Goal: Information Seeking & Learning: Learn about a topic

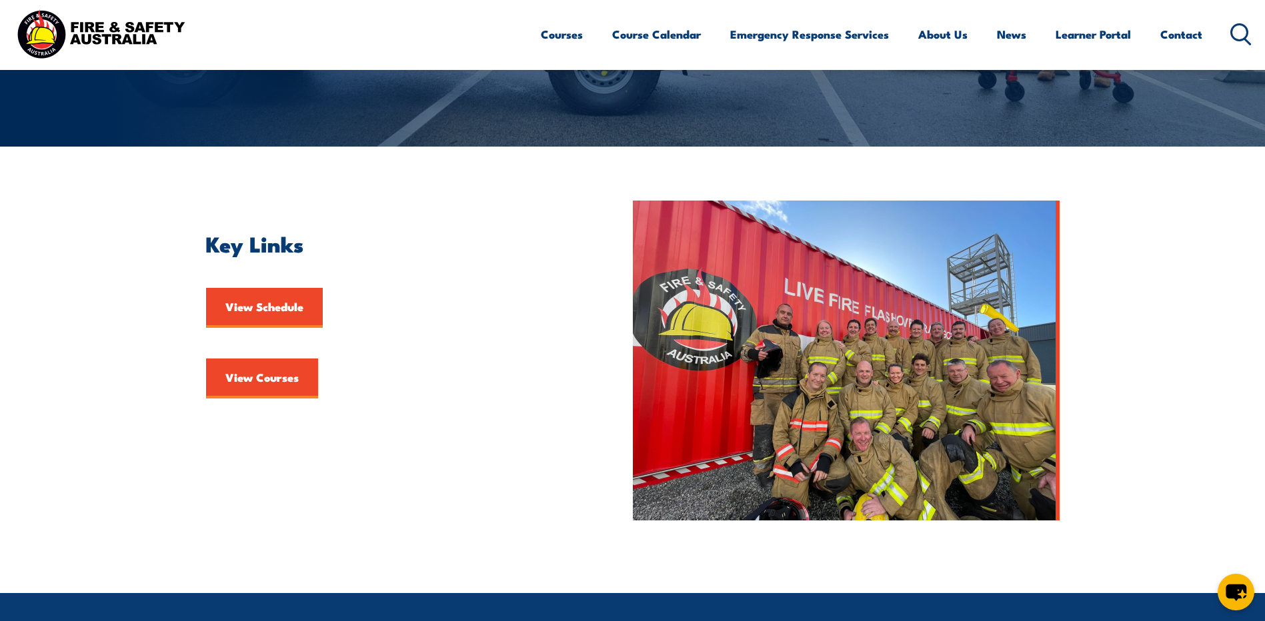
scroll to position [267, 0]
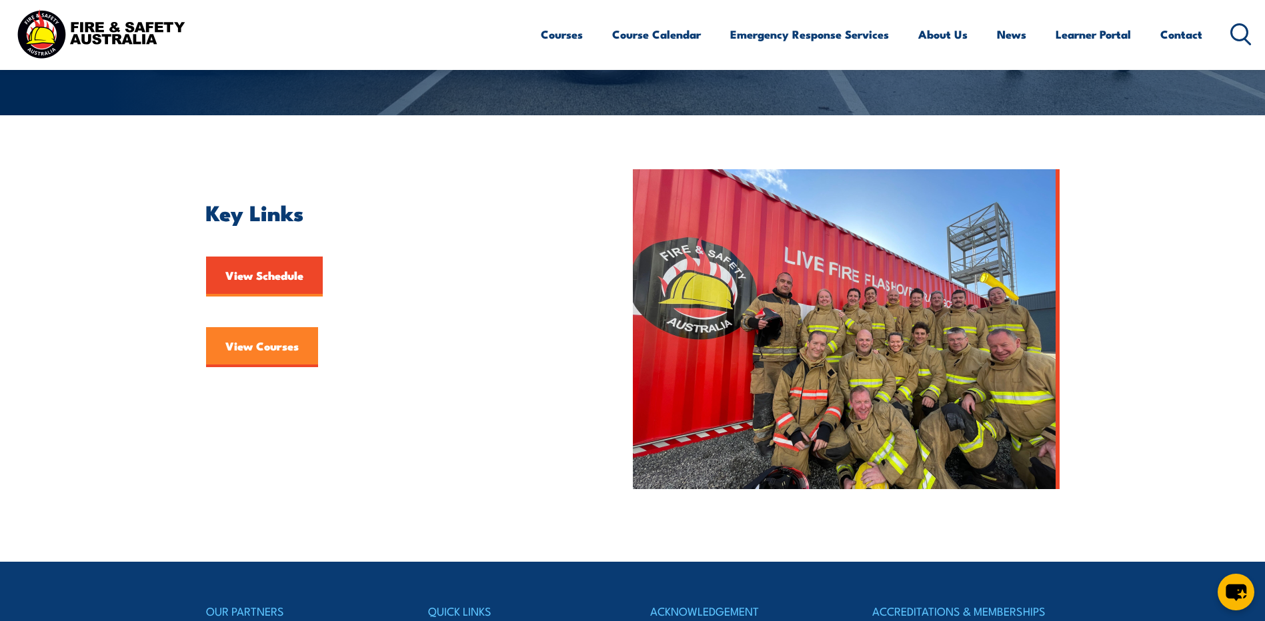
click at [270, 345] on link "View Courses" at bounding box center [262, 347] width 112 height 40
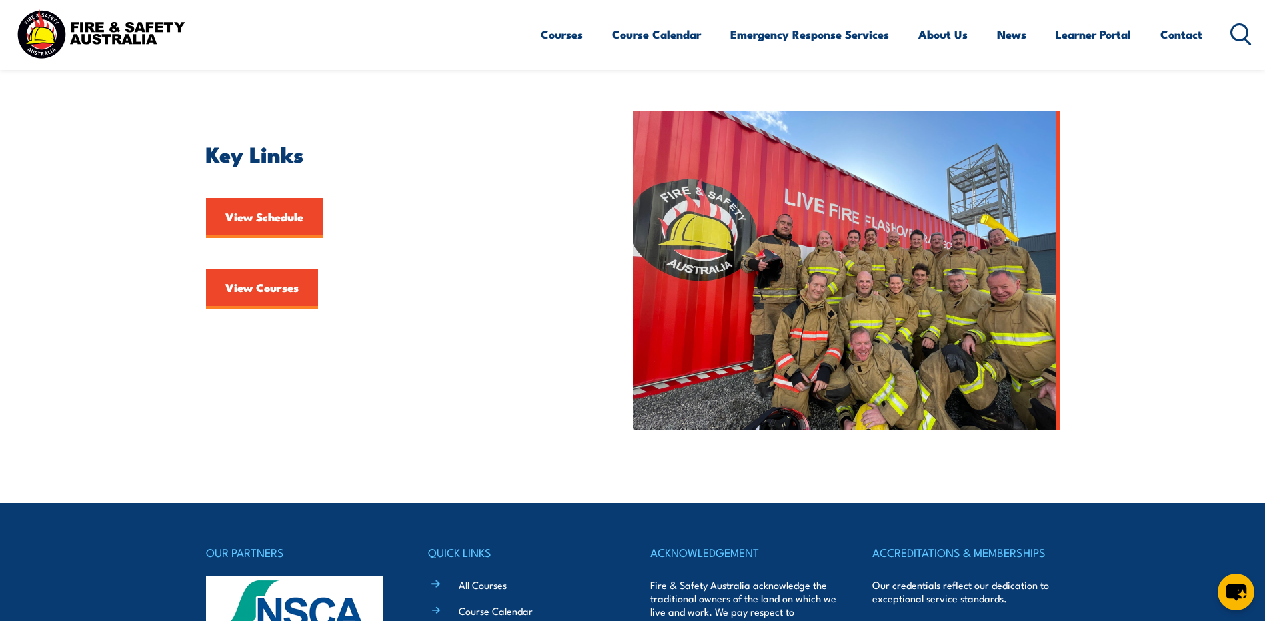
scroll to position [333, 0]
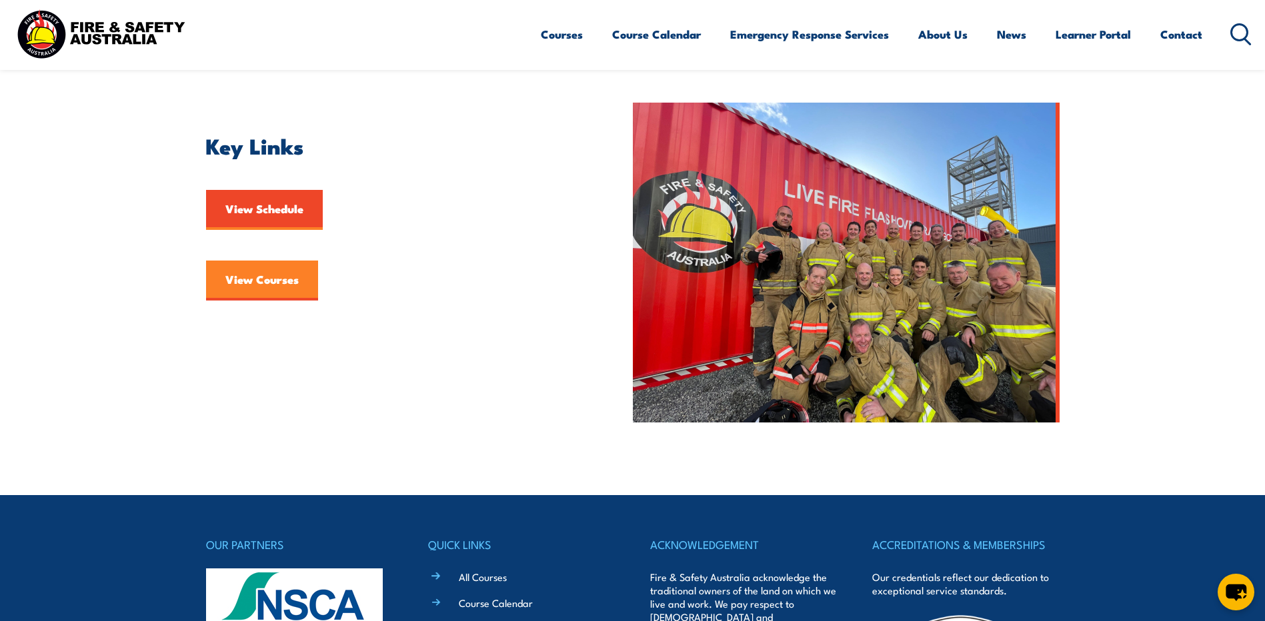
click at [274, 280] on link "View Courses" at bounding box center [262, 281] width 112 height 40
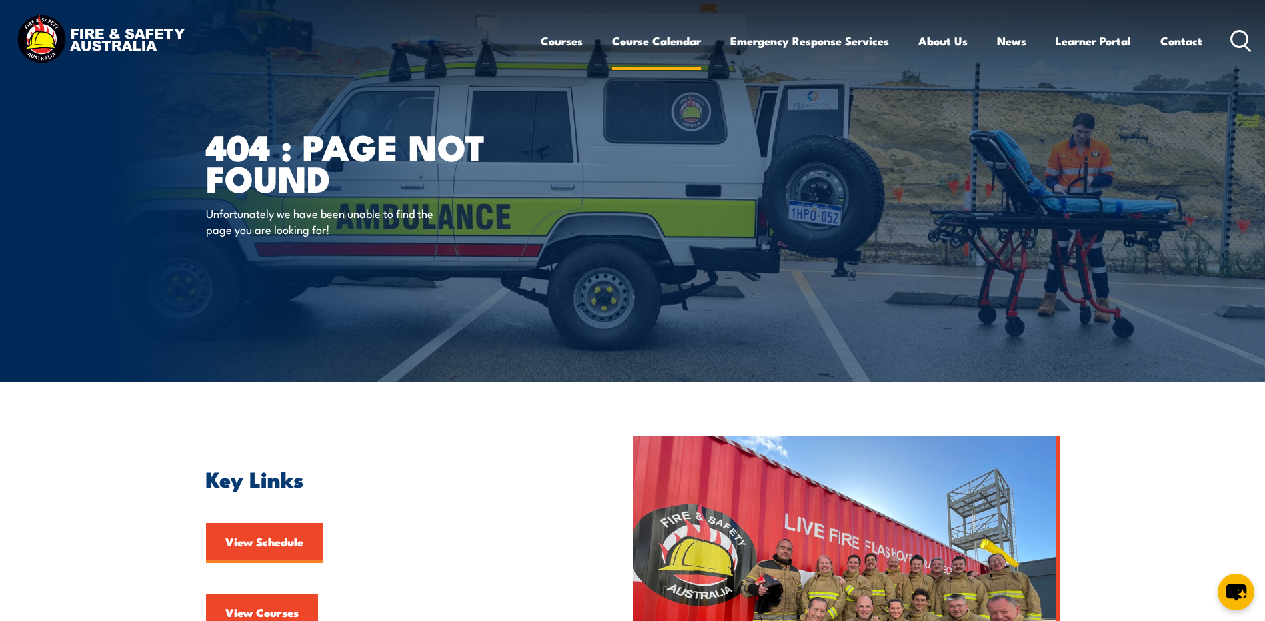
click at [687, 42] on link "Course Calendar" at bounding box center [656, 40] width 89 height 35
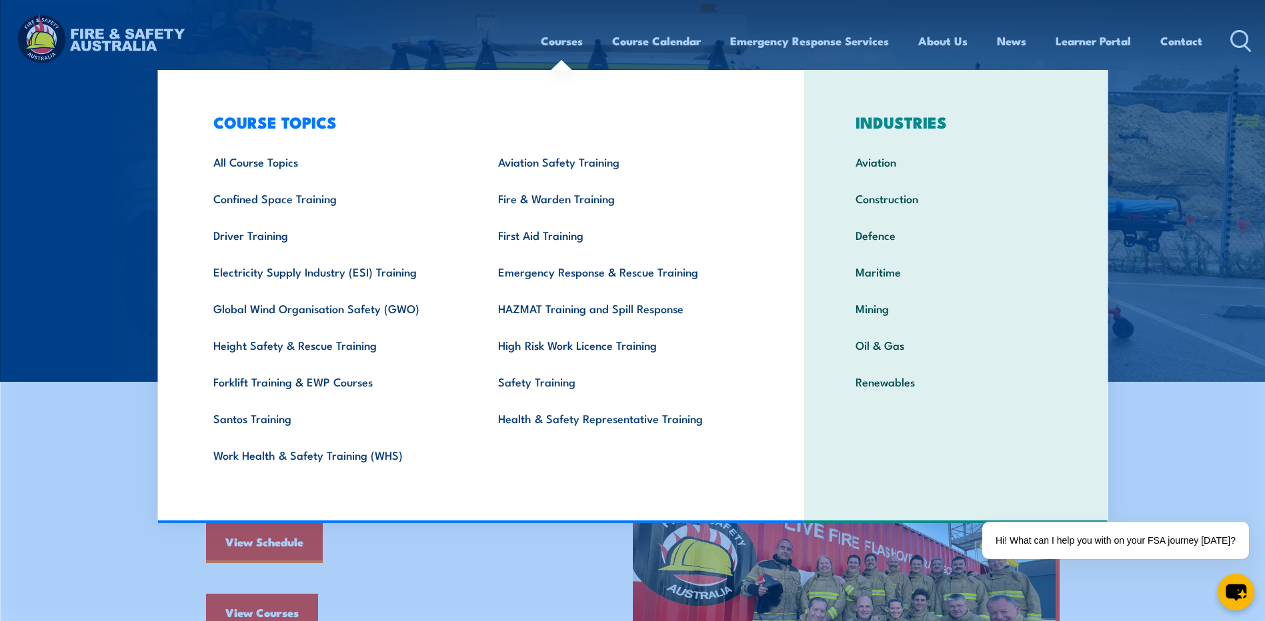
click at [569, 43] on link "Courses" at bounding box center [562, 40] width 42 height 35
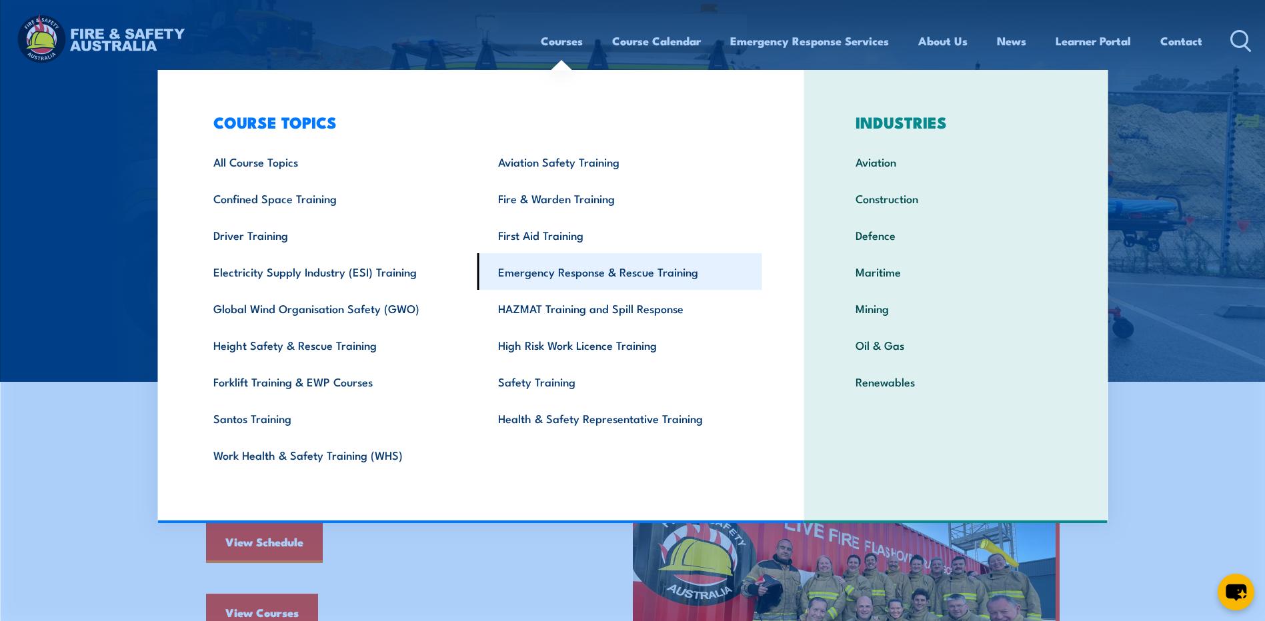
click at [586, 275] on link "Emergency Response & Rescue Training" at bounding box center [619, 271] width 285 height 37
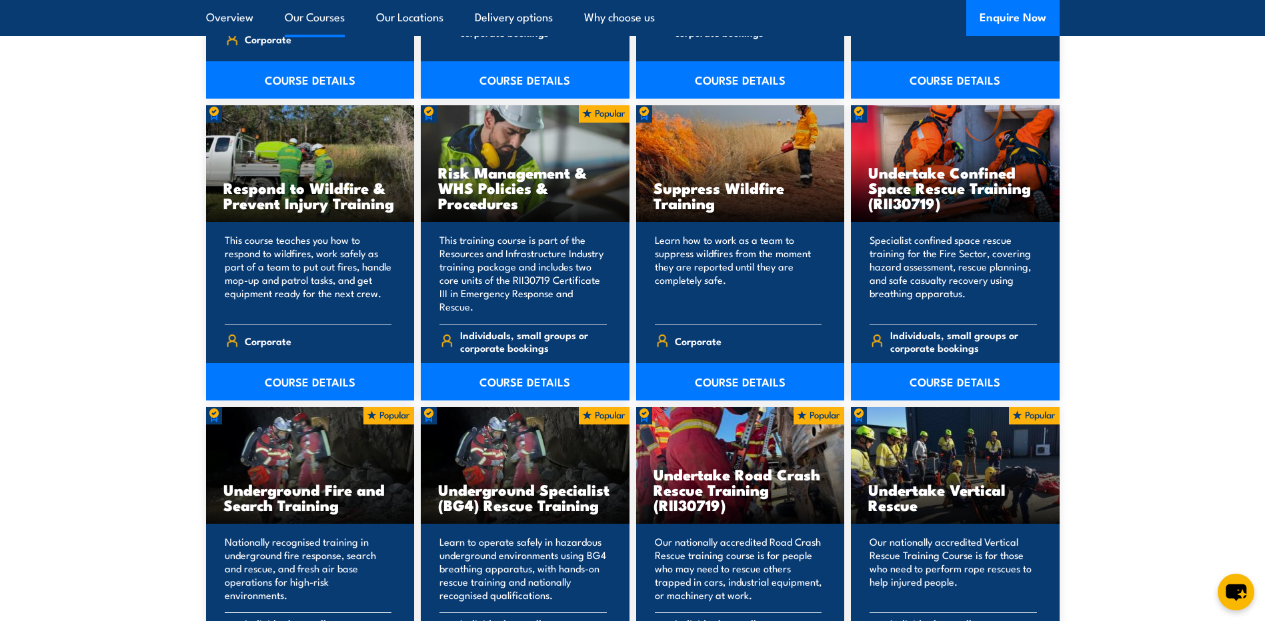
scroll to position [1934, 0]
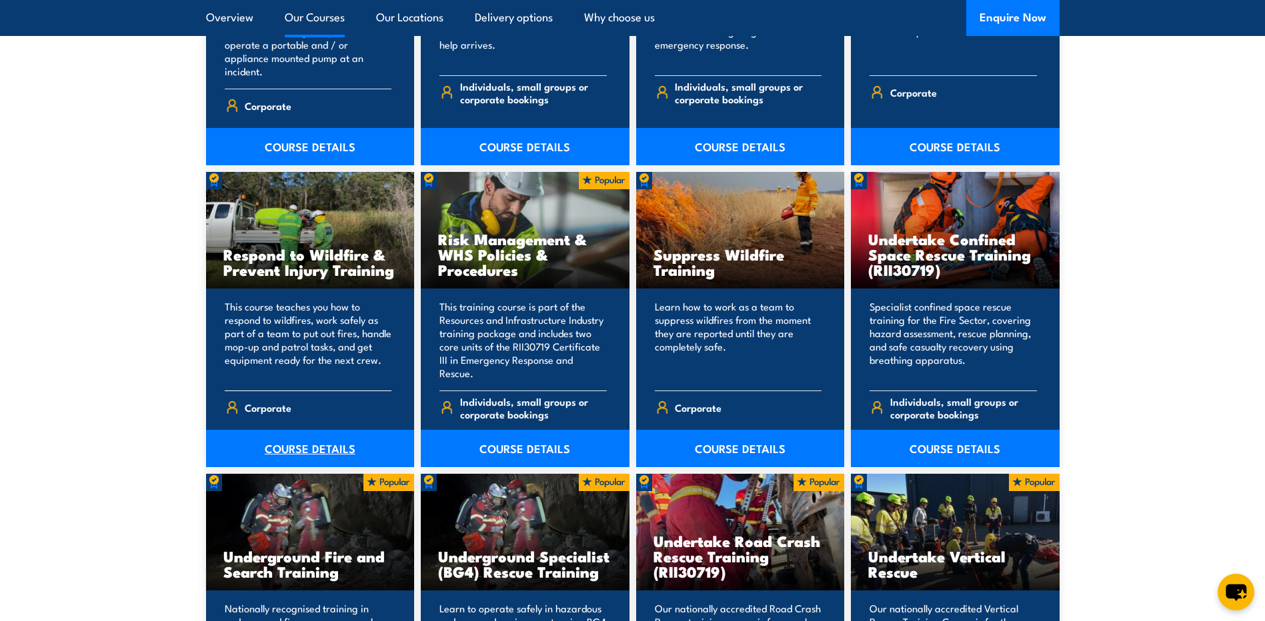
click at [295, 437] on link "COURSE DETAILS" at bounding box center [310, 448] width 209 height 37
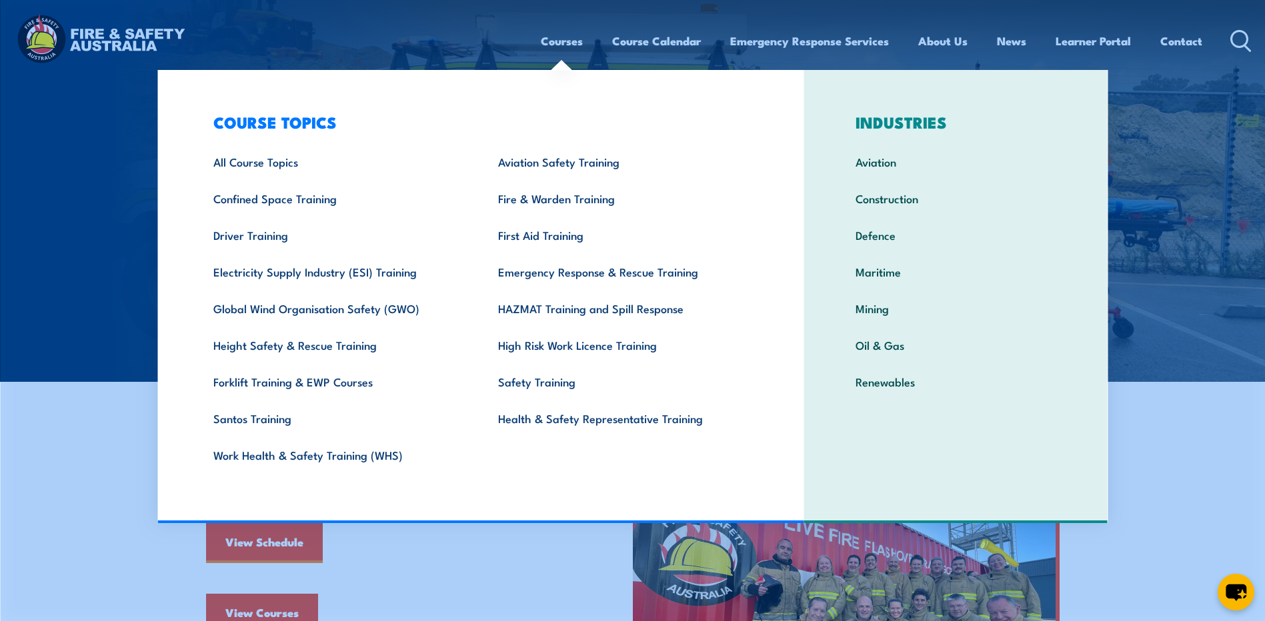
click at [551, 43] on link "Courses" at bounding box center [562, 40] width 42 height 35
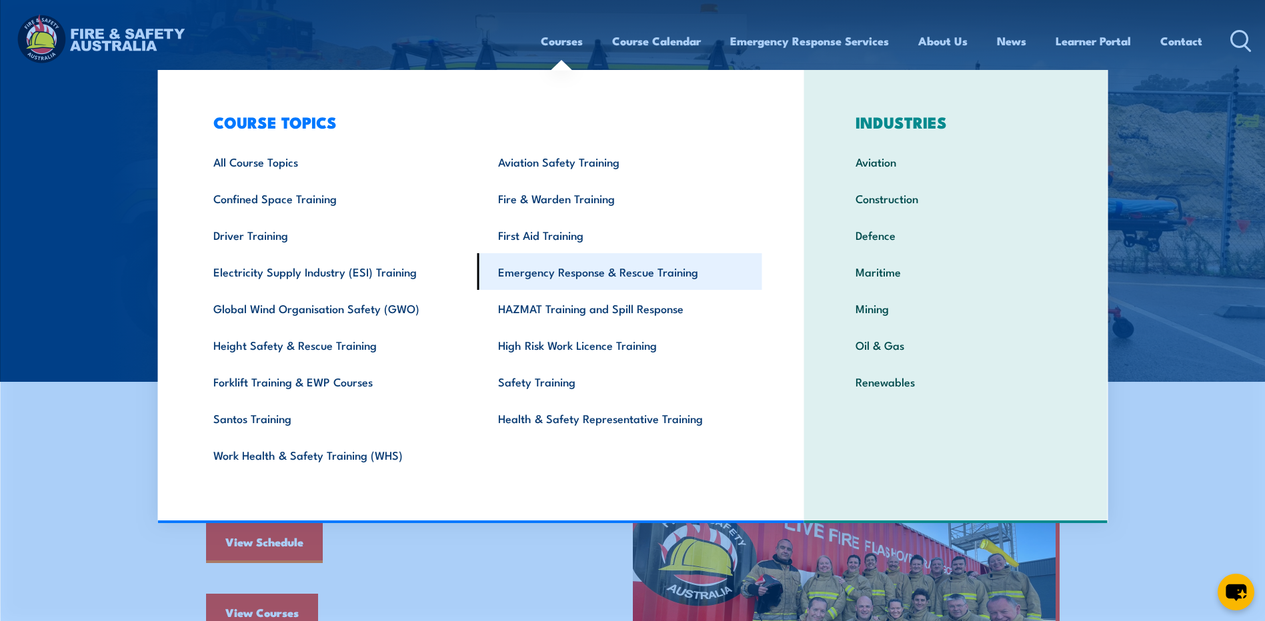
click at [559, 271] on link "Emergency Response & Rescue Training" at bounding box center [619, 271] width 285 height 37
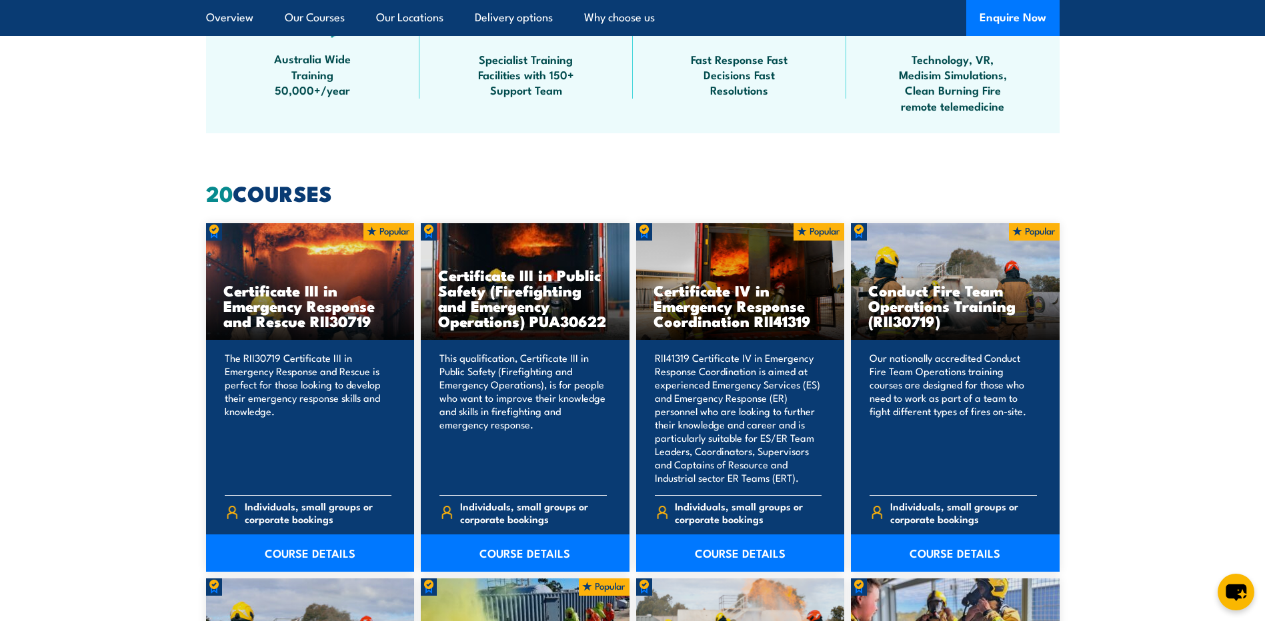
scroll to position [867, 0]
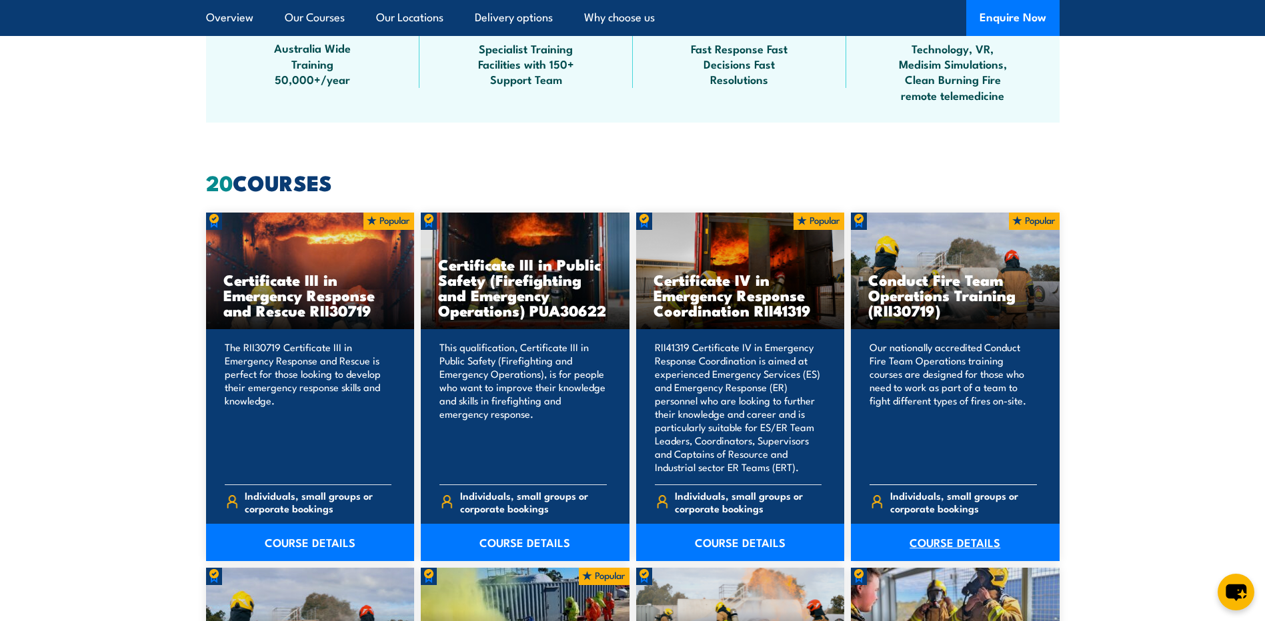
click at [956, 541] on link "COURSE DETAILS" at bounding box center [955, 542] width 209 height 37
drag, startPoint x: 944, startPoint y: 314, endPoint x: 860, endPoint y: 276, distance: 91.6
click at [860, 276] on div "Conduct Fire Team Operations Training (RII30719)" at bounding box center [955, 271] width 209 height 117
copy div "Conduct Fire Team Operations Training (RII30719)"
